Goal: Entertainment & Leisure: Consume media (video, audio)

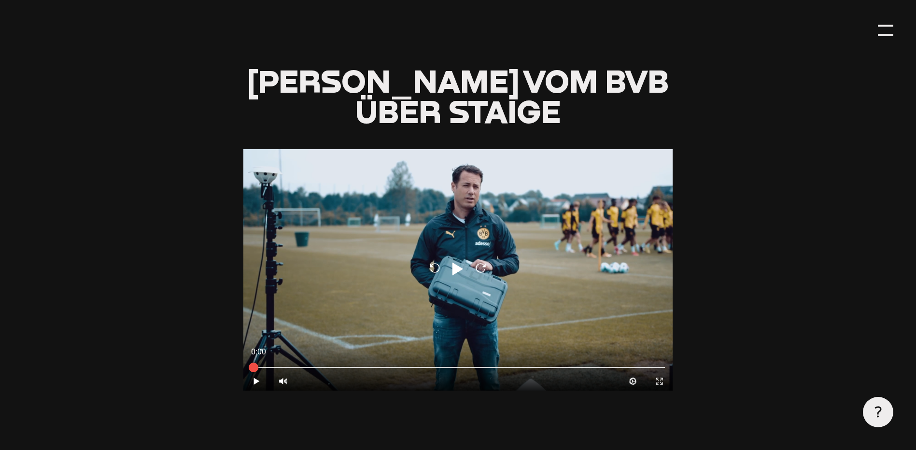
scroll to position [386, 0]
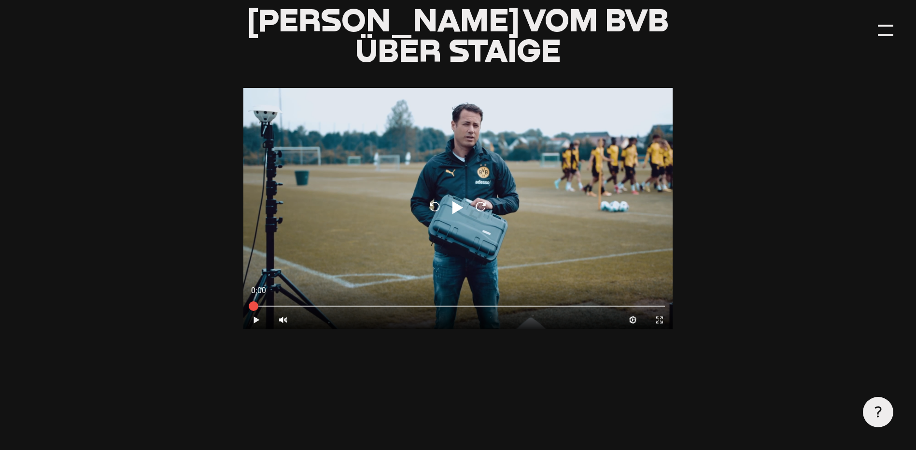
click at [254, 322] on icon at bounding box center [256, 319] width 6 height 7
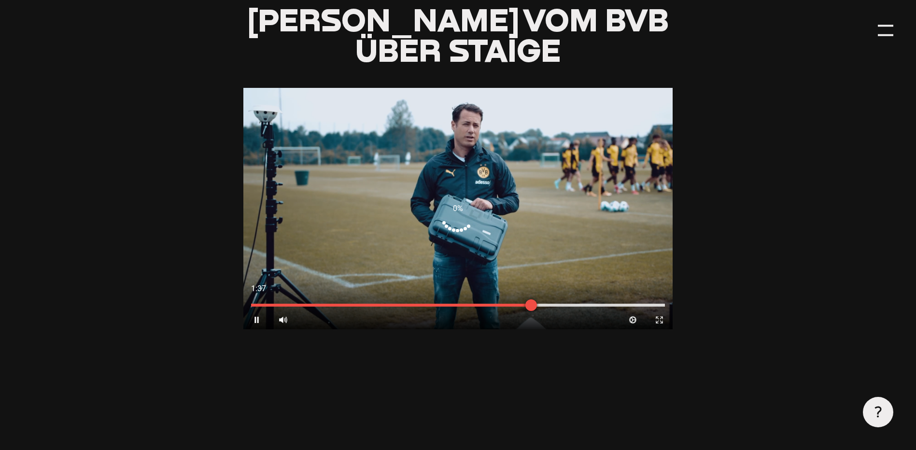
drag, startPoint x: 271, startPoint y: 301, endPoint x: 529, endPoint y: 295, distance: 257.4
click at [529, 295] on div at bounding box center [531, 305] width 24 height 24
click at [499, 307] on div at bounding box center [458, 305] width 414 height 3
click at [479, 306] on div at bounding box center [458, 305] width 414 height 3
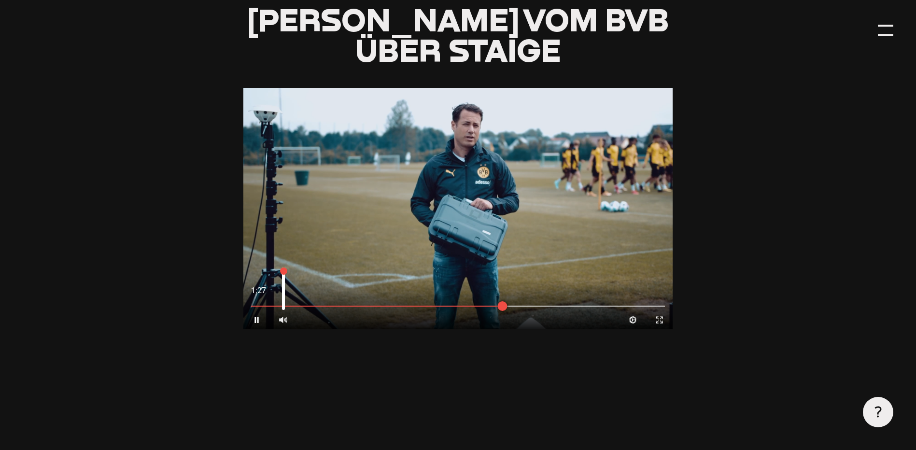
drag, startPoint x: 284, startPoint y: 280, endPoint x: 285, endPoint y: 271, distance: 8.8
type input "1"
click at [285, 271] on input "range" at bounding box center [283, 289] width 14 height 48
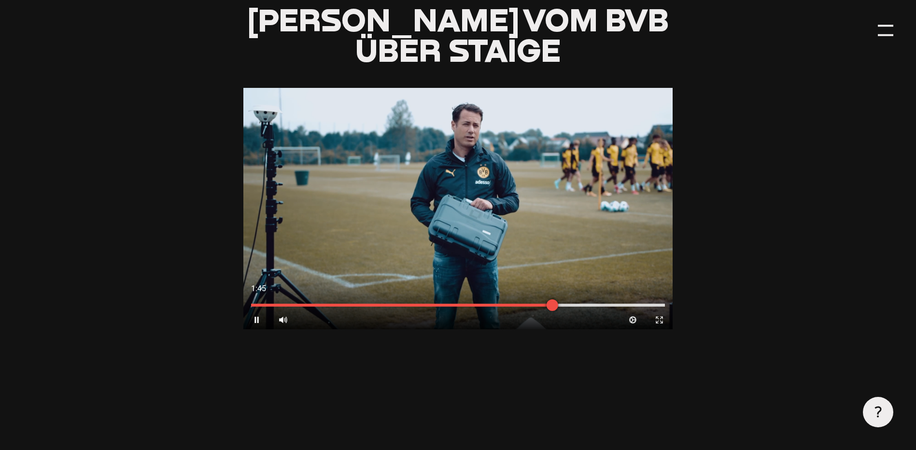
click at [568, 307] on div at bounding box center [458, 305] width 414 height 3
click at [581, 304] on div at bounding box center [572, 305] width 24 height 24
drag, startPoint x: 594, startPoint y: 301, endPoint x: 609, endPoint y: 304, distance: 15.2
click at [595, 302] on div at bounding box center [583, 305] width 24 height 24
click at [612, 307] on div at bounding box center [458, 305] width 414 height 3
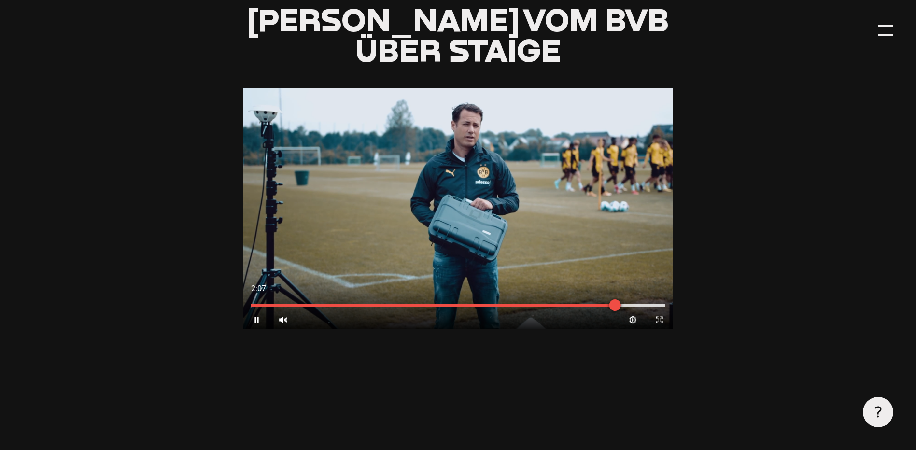
click at [626, 306] on div at bounding box center [614, 305] width 24 height 24
click at [640, 305] on div at bounding box center [628, 305] width 24 height 24
click at [473, 305] on div at bounding box center [458, 305] width 414 height 3
click at [467, 305] on div at bounding box center [458, 305] width 414 height 3
